Goal: Information Seeking & Learning: Learn about a topic

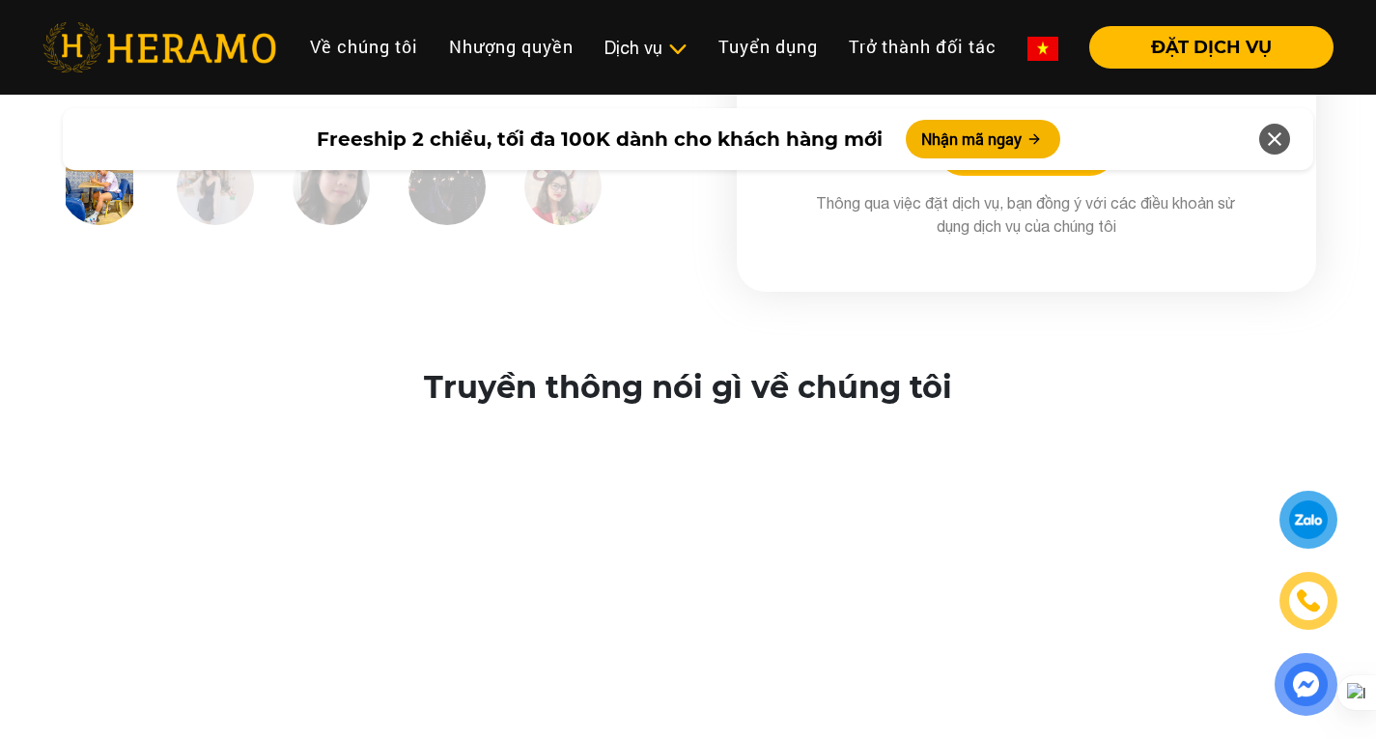
scroll to position [3281, 0]
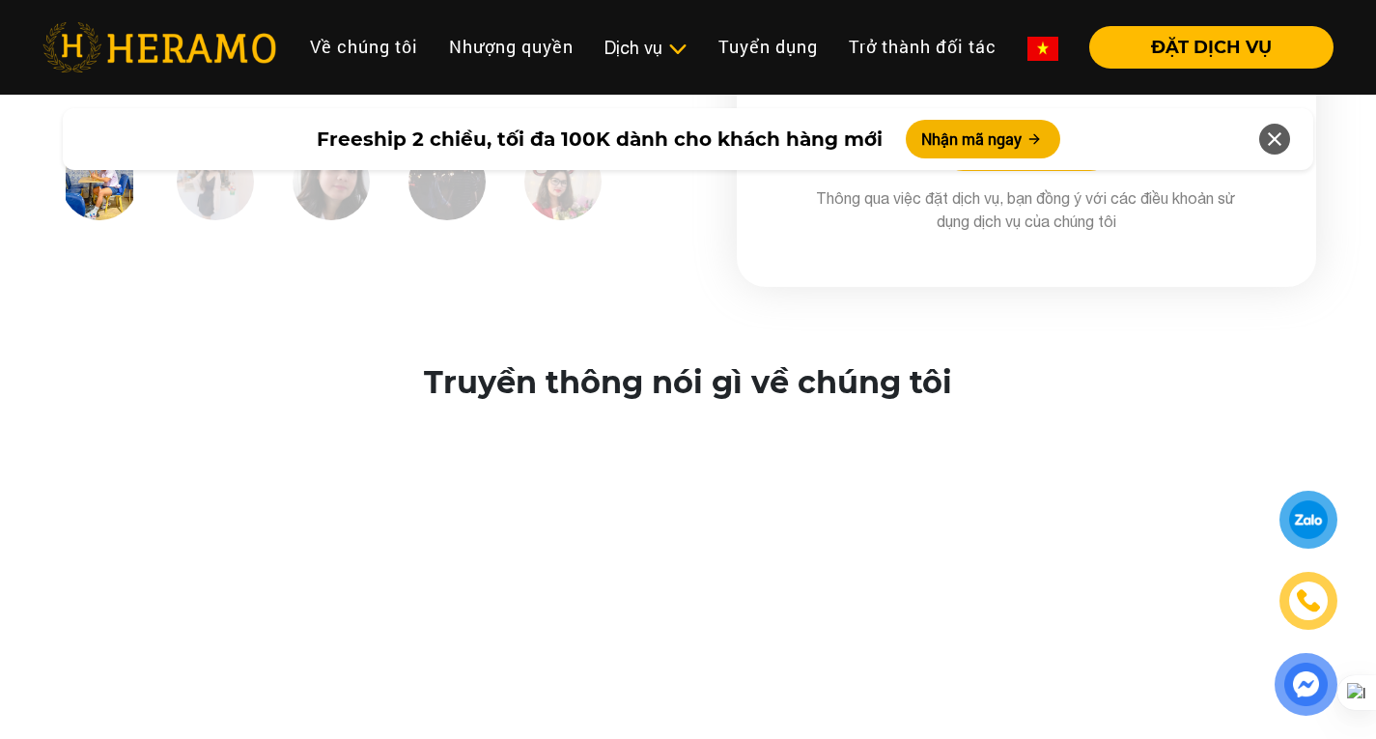
click at [1270, 127] on icon at bounding box center [1274, 139] width 23 height 35
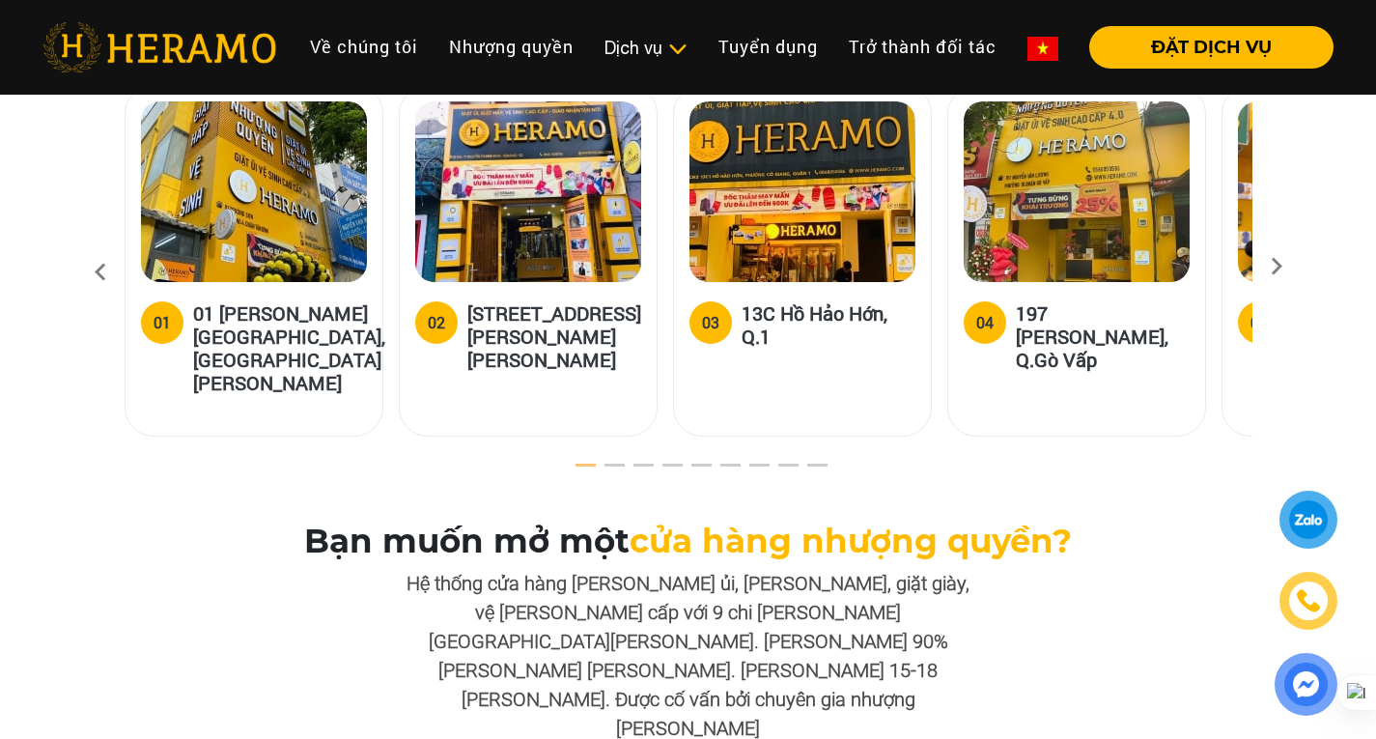
scroll to position [5985, 0]
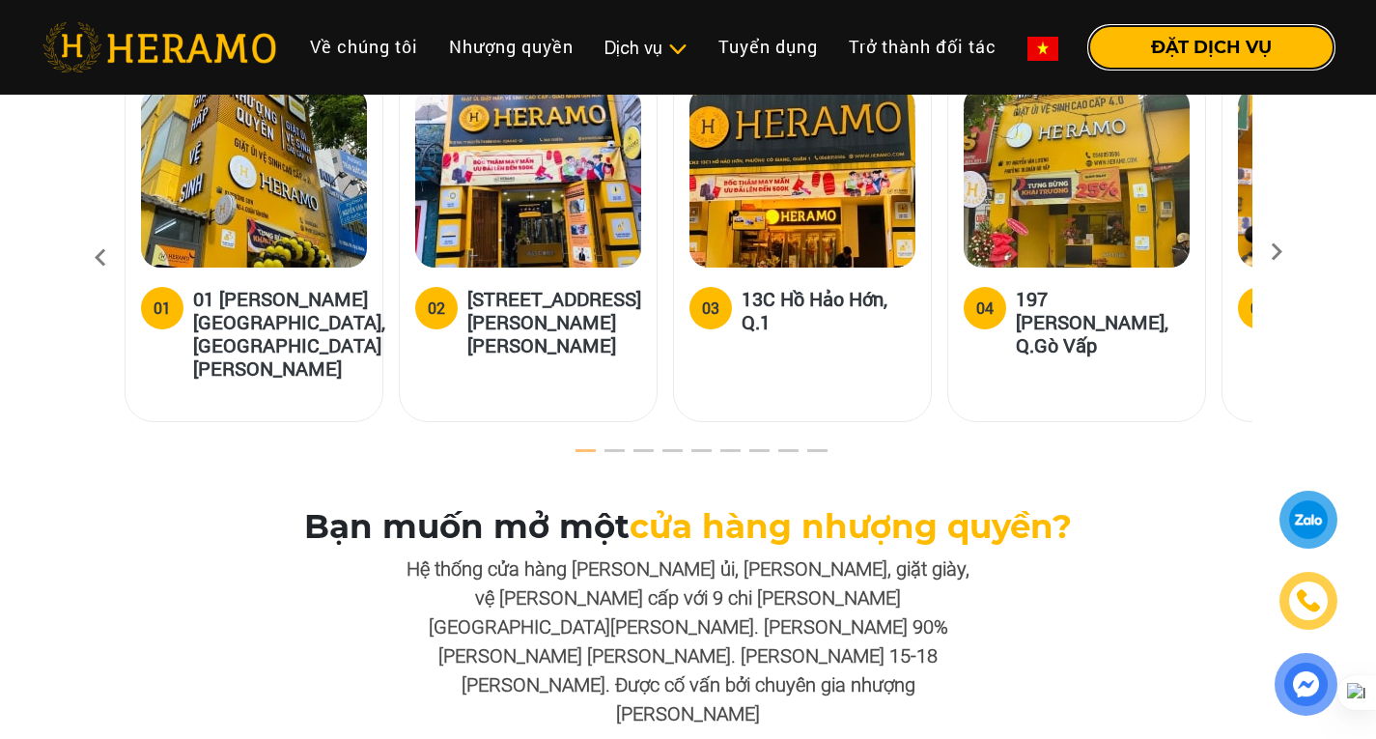
click at [1161, 40] on button "ĐẶT DỊCH VỤ" at bounding box center [1211, 47] width 244 height 42
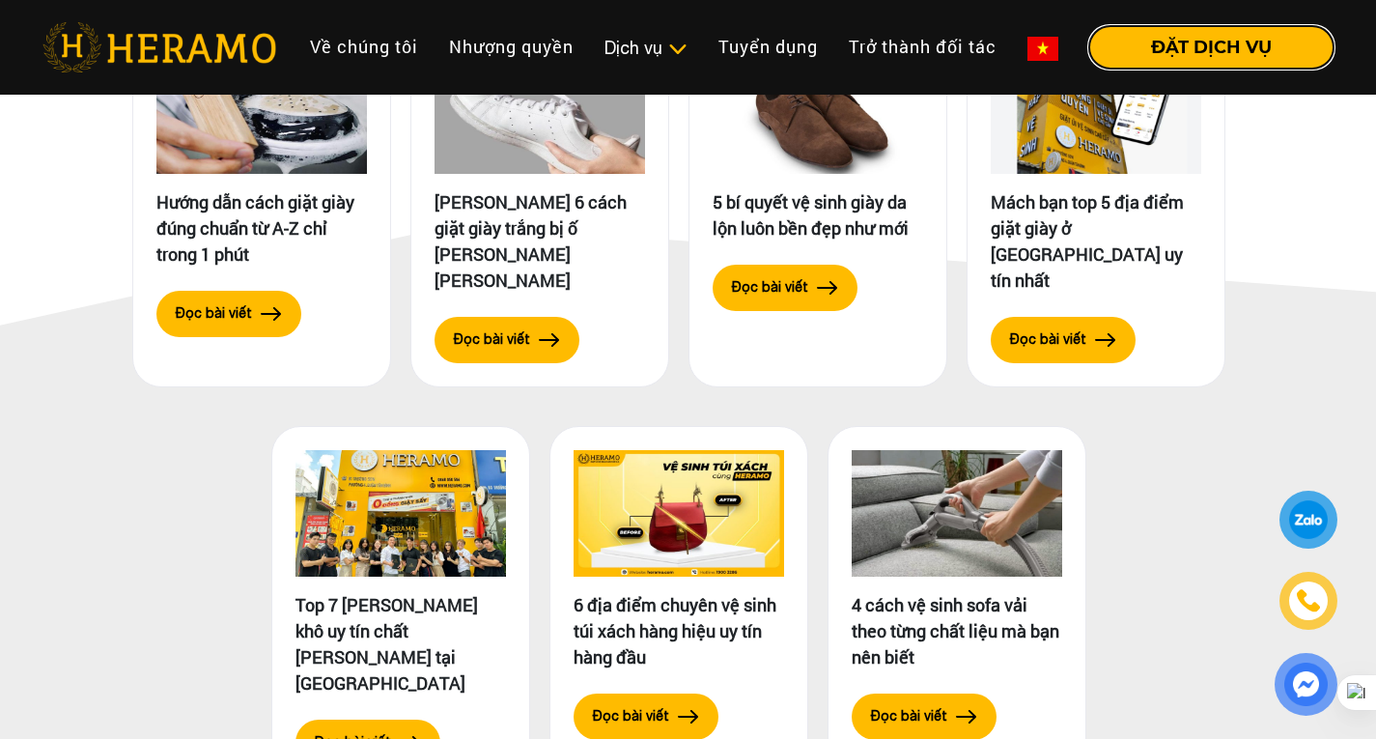
scroll to position [9378, 0]
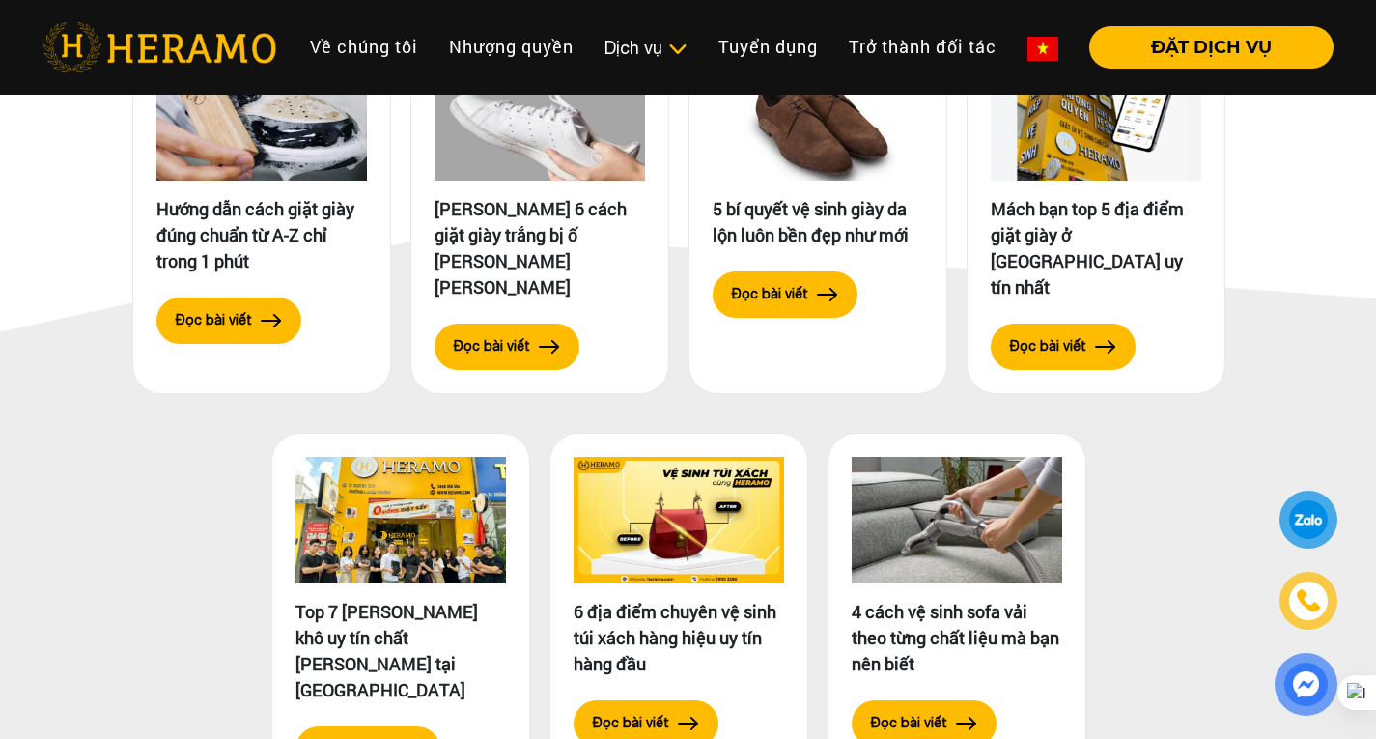
click at [1317, 519] on div at bounding box center [1308, 519] width 39 height 38
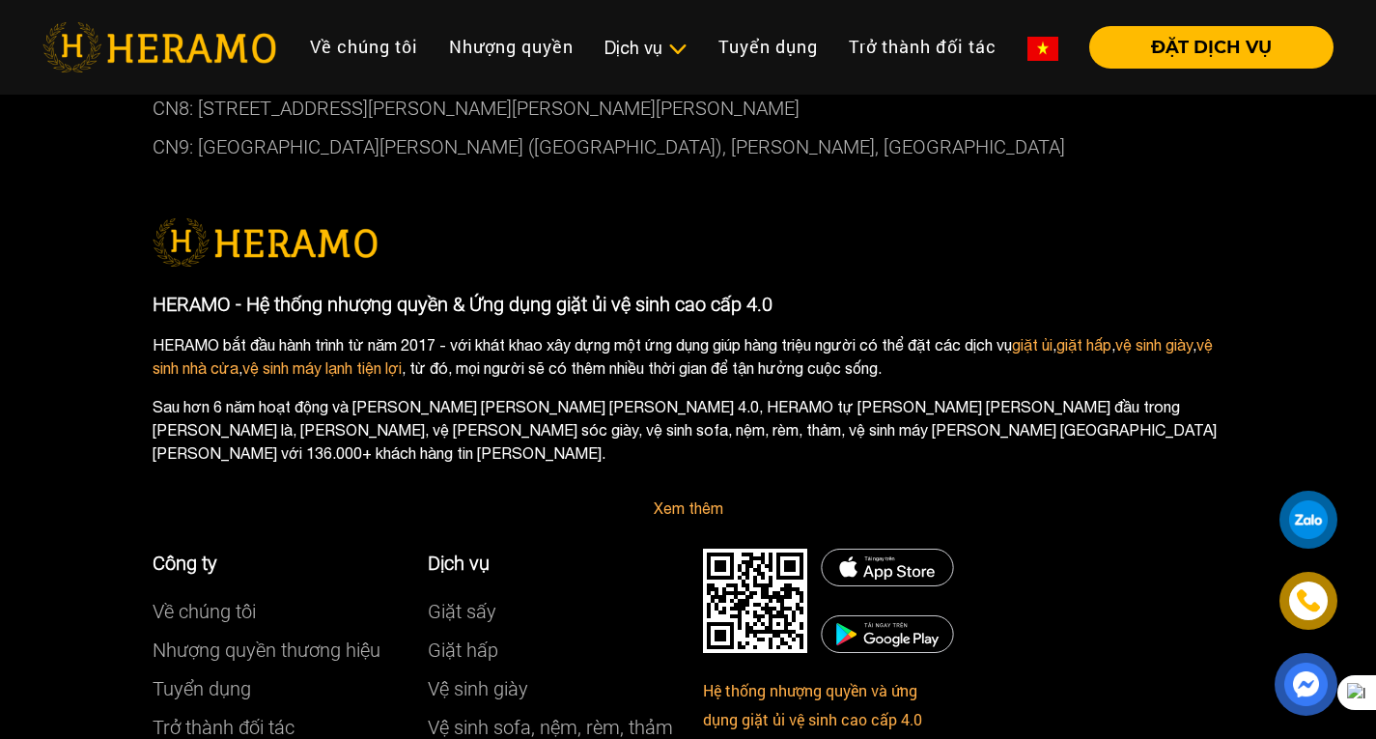
scroll to position [10826, 0]
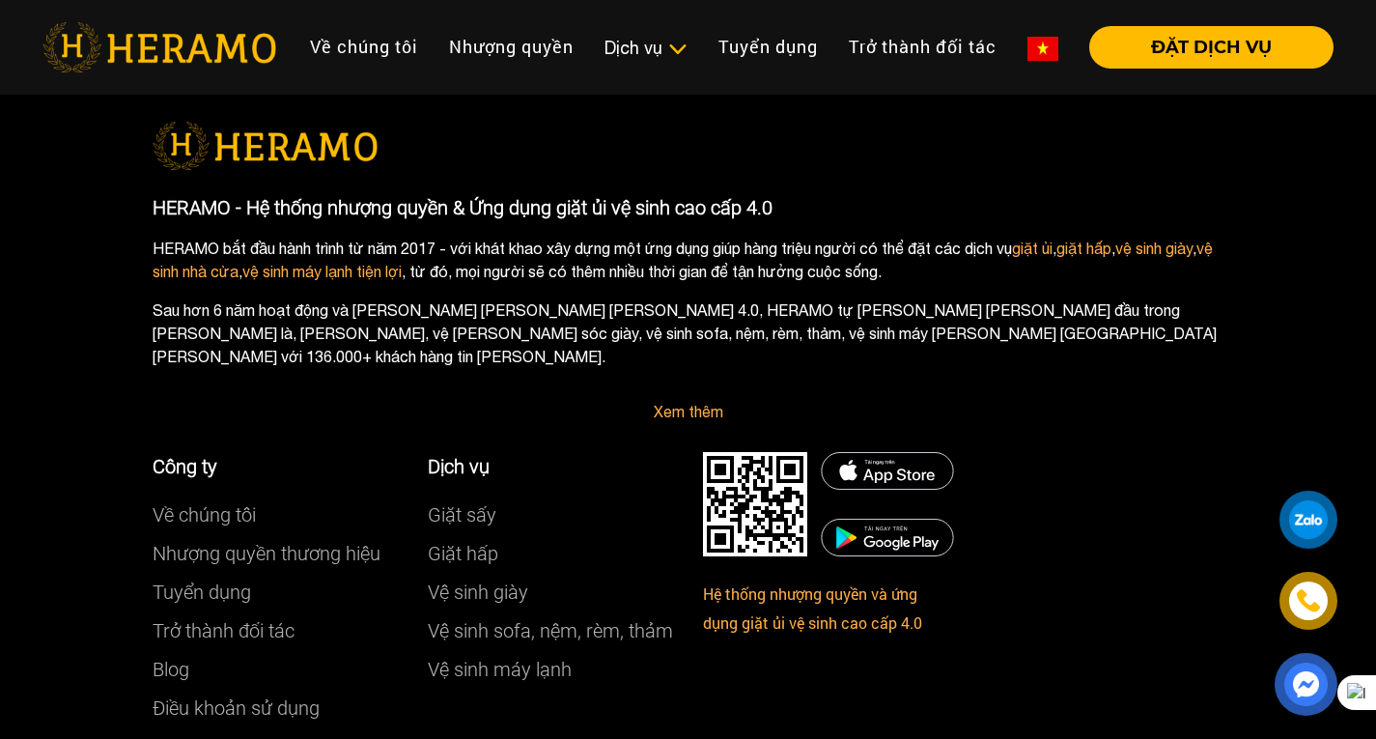
click at [1036, 43] on img at bounding box center [1042, 49] width 31 height 24
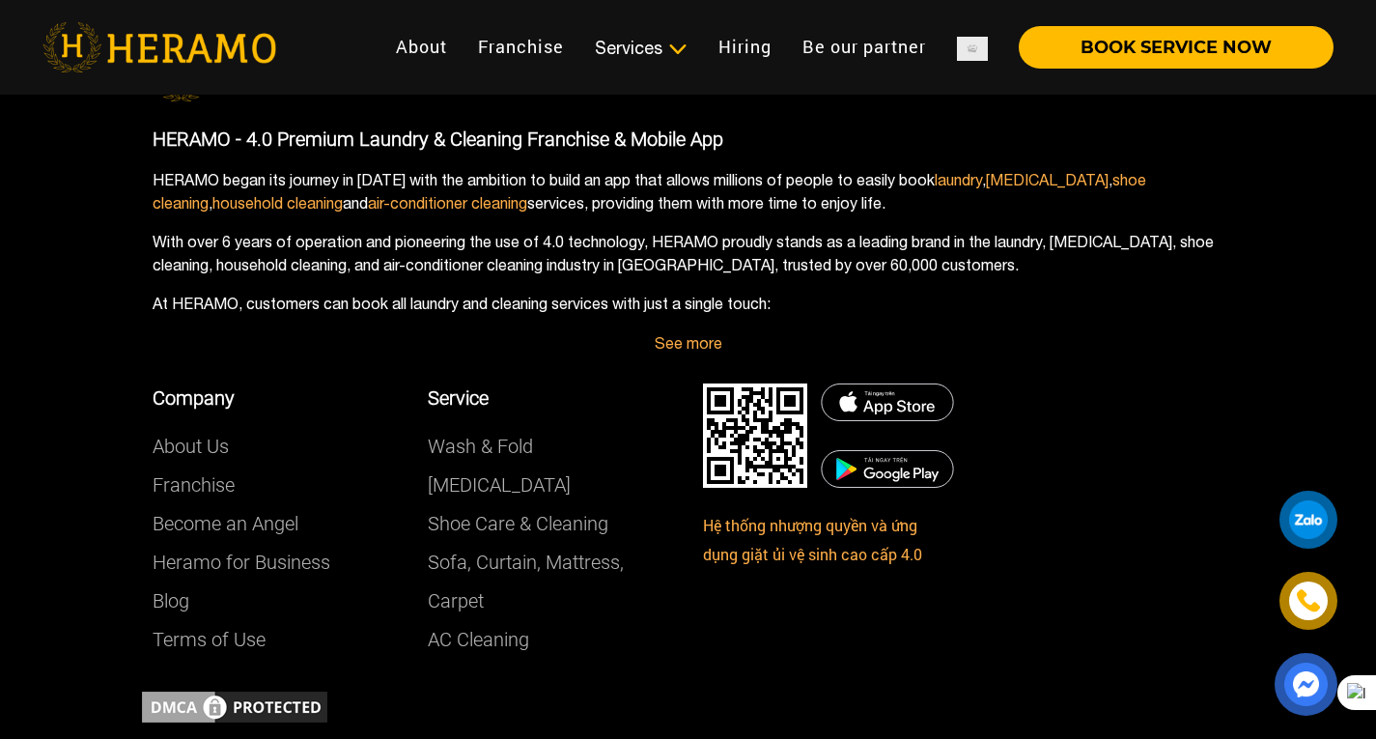
scroll to position [10878, 0]
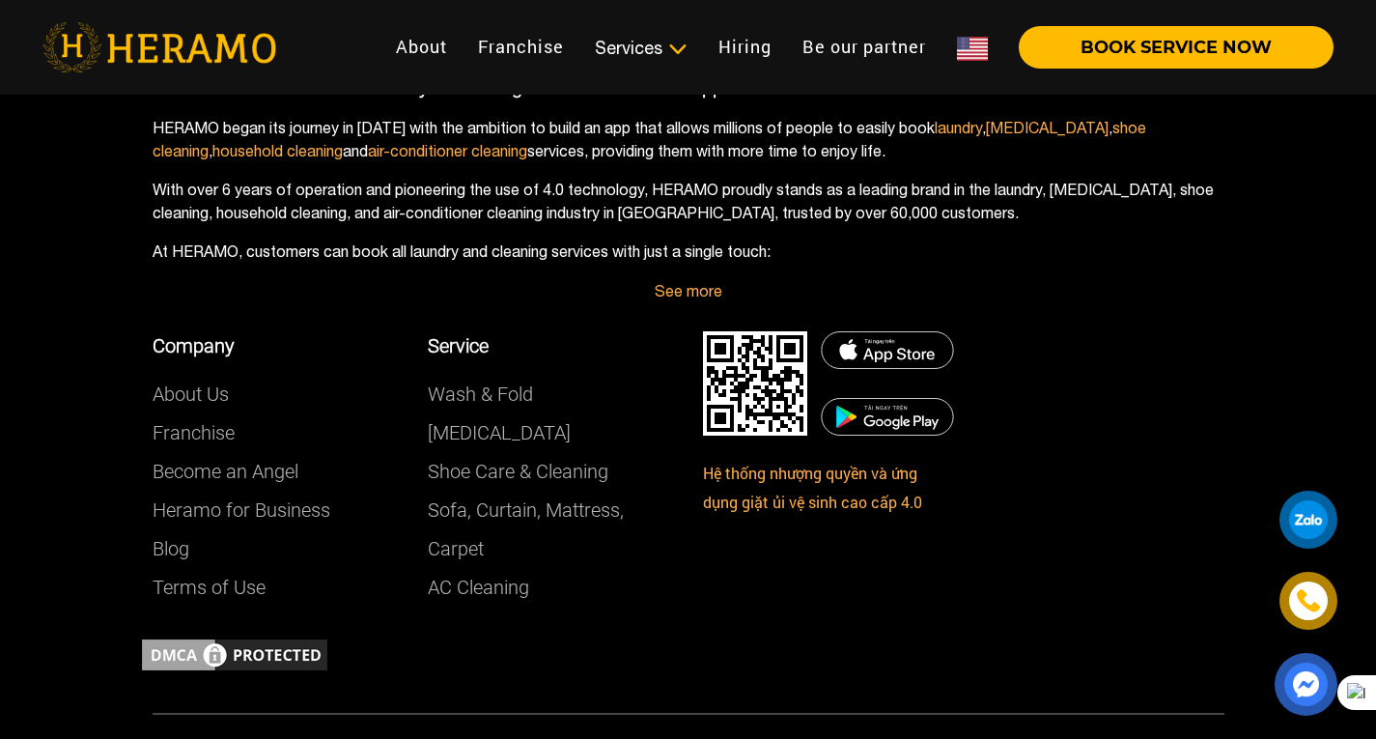
click at [954, 53] on link at bounding box center [973, 47] width 62 height 42
click at [967, 43] on img at bounding box center [972, 49] width 31 height 24
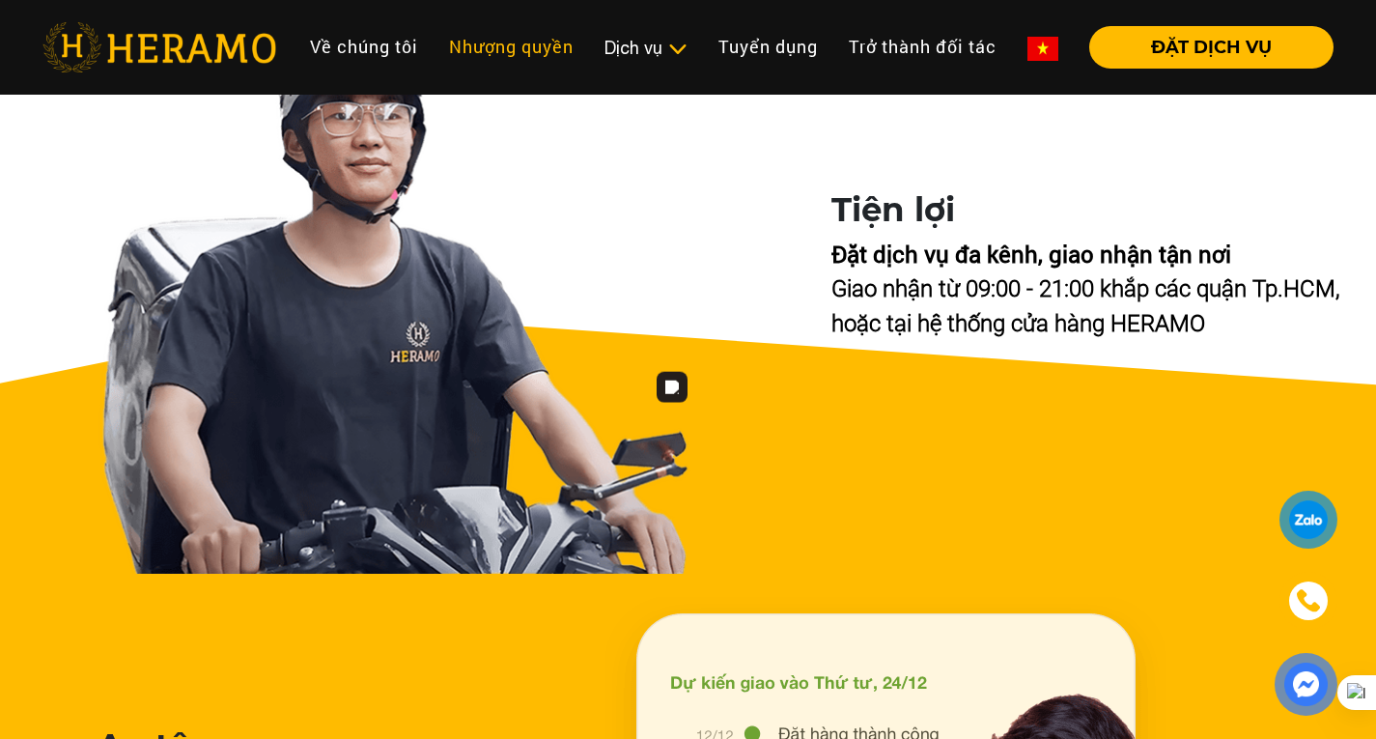
scroll to position [7446, 0]
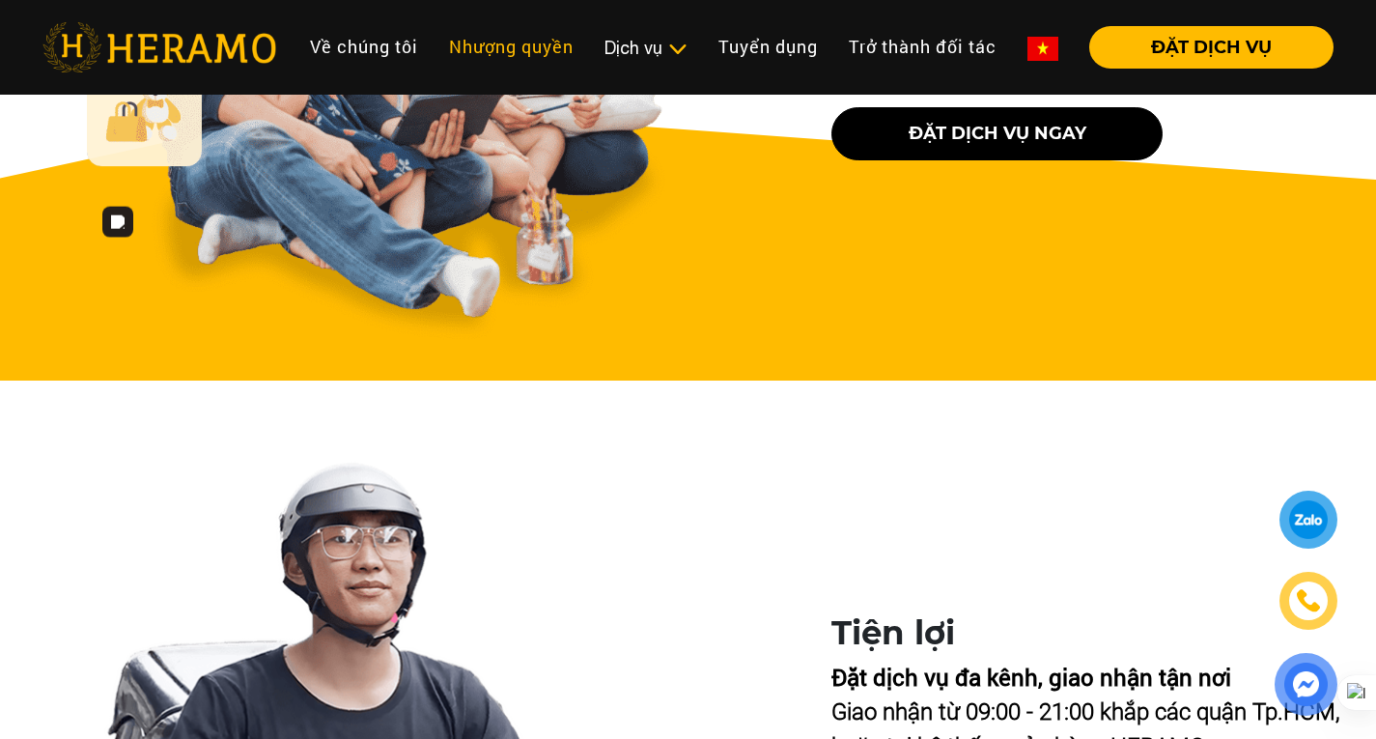
click at [463, 38] on link "Nhượng quyền" at bounding box center [511, 47] width 155 height 42
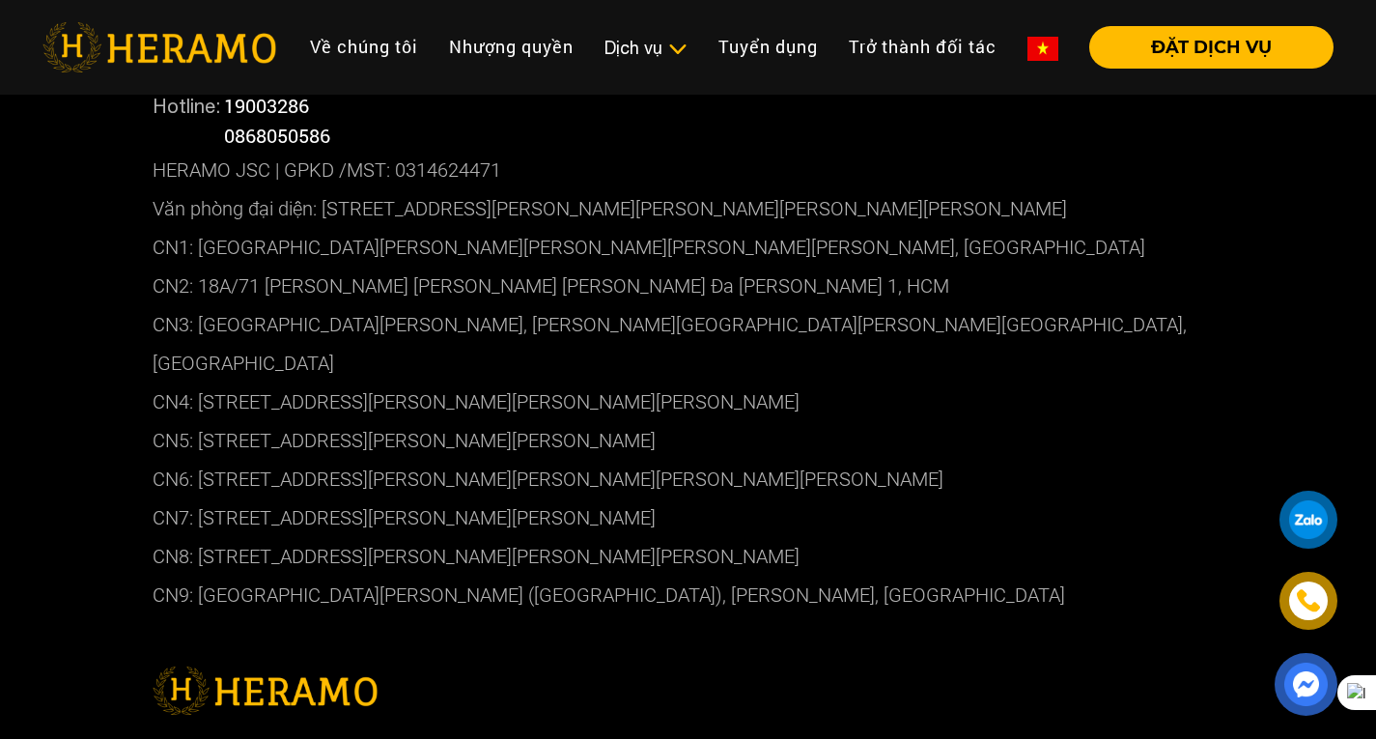
scroll to position [10687, 0]
